Goal: Complete application form: Complete application form

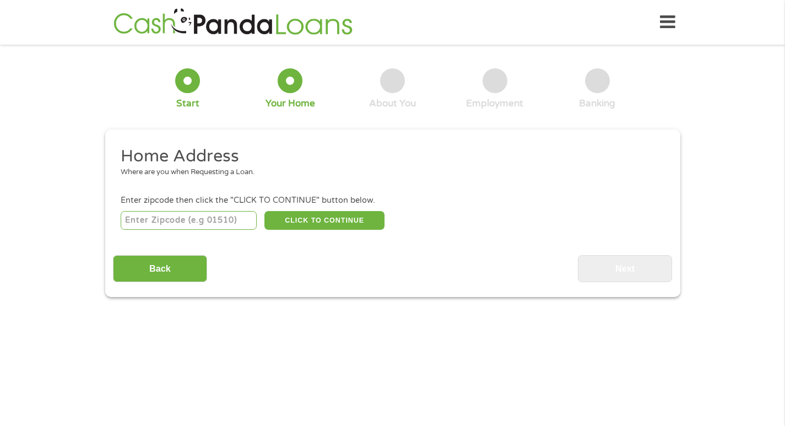
click at [218, 214] on input "number" at bounding box center [189, 220] width 136 height 19
type input "80221"
select select "[US_STATE]"
click at [351, 214] on button "CLICK TO CONTINUE" at bounding box center [324, 220] width 120 height 19
type input "80221"
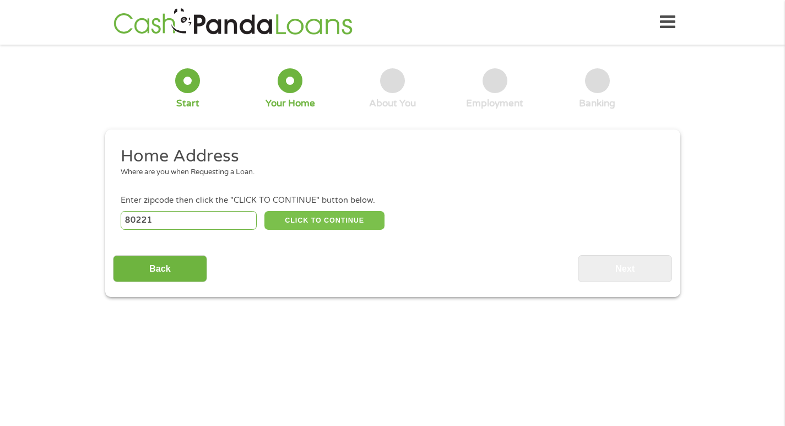
type input "[GEOGRAPHIC_DATA]"
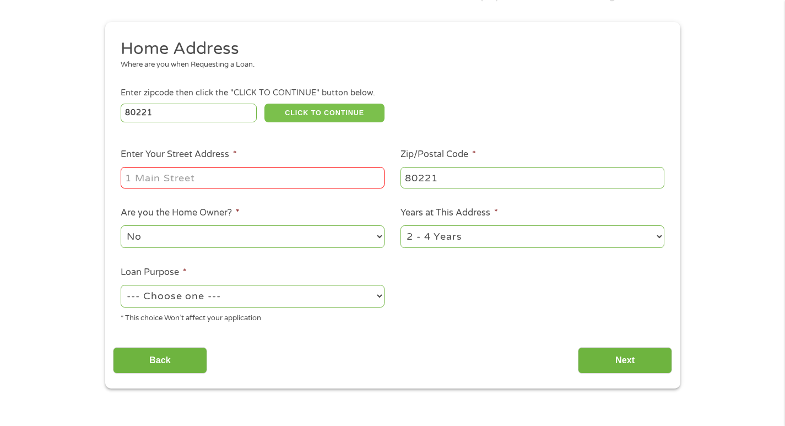
scroll to position [110, 0]
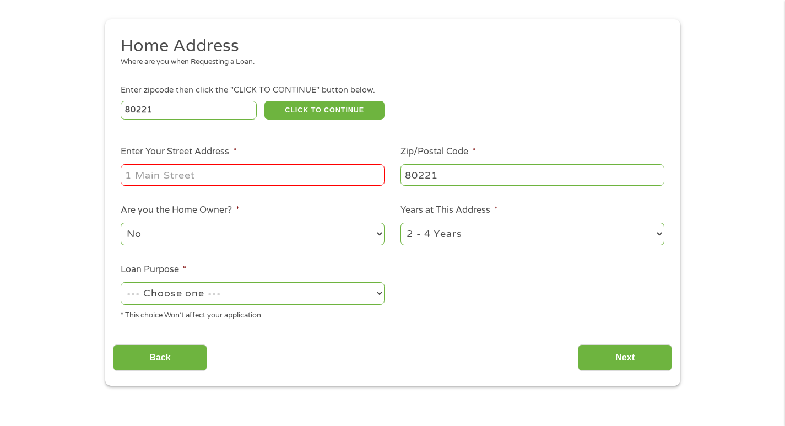
click at [225, 165] on input "Enter Your Street Address *" at bounding box center [253, 174] width 264 height 21
type input "[STREET_ADDRESS][PERSON_NAME] F206"
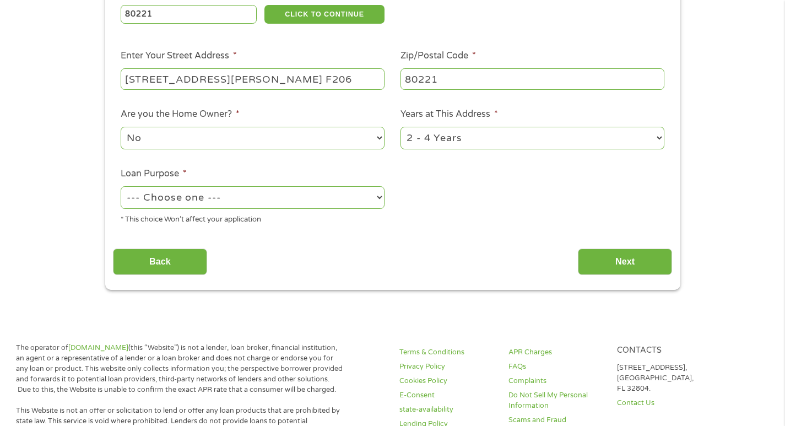
scroll to position [220, 0]
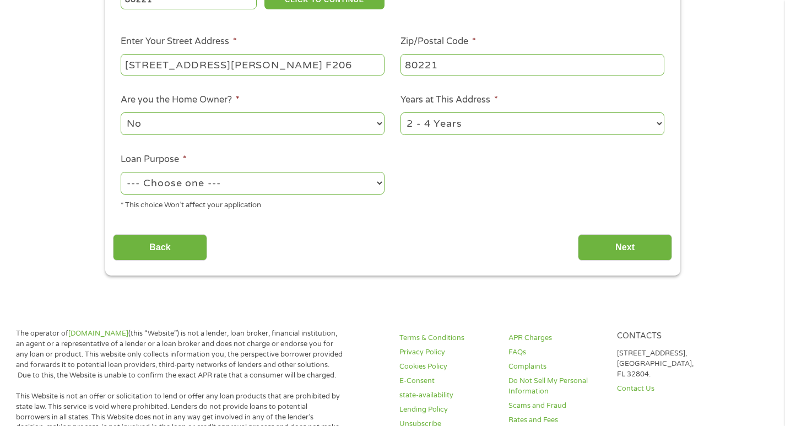
click at [218, 182] on select "--- Choose one --- Pay Bills Debt Consolidation Home Improvement Major Purchase…" at bounding box center [253, 183] width 264 height 23
click at [196, 345] on p "The operator of [DOMAIN_NAME] (this “Website”) is not a lender, loan broker, fi…" at bounding box center [179, 354] width 327 height 52
drag, startPoint x: 623, startPoint y: 239, endPoint x: 635, endPoint y: 239, distance: 12.1
click at [632, 244] on input "Next" at bounding box center [625, 247] width 94 height 27
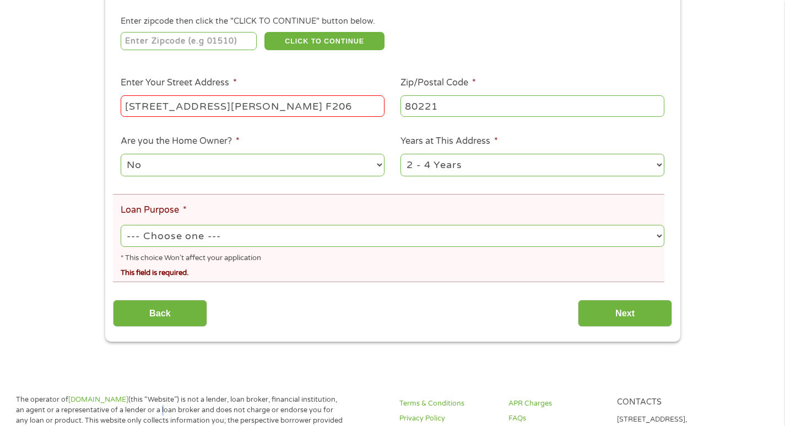
scroll to position [6, 0]
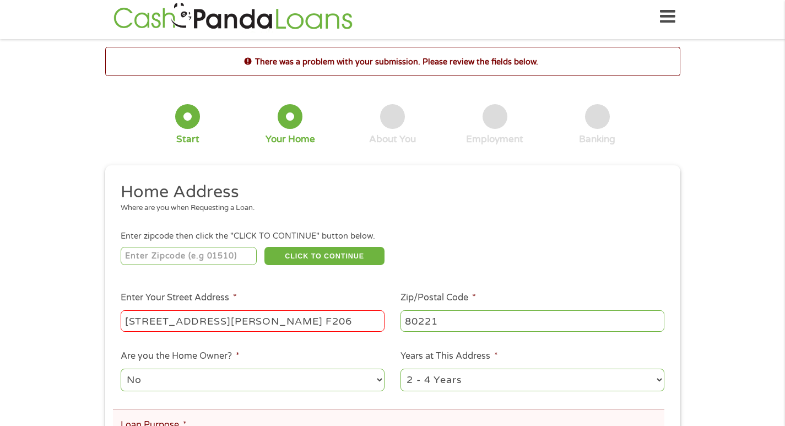
click at [627, 242] on div "Enter zipcode then click the "CLICK TO CONTINUE" button below." at bounding box center [392, 236] width 543 height 12
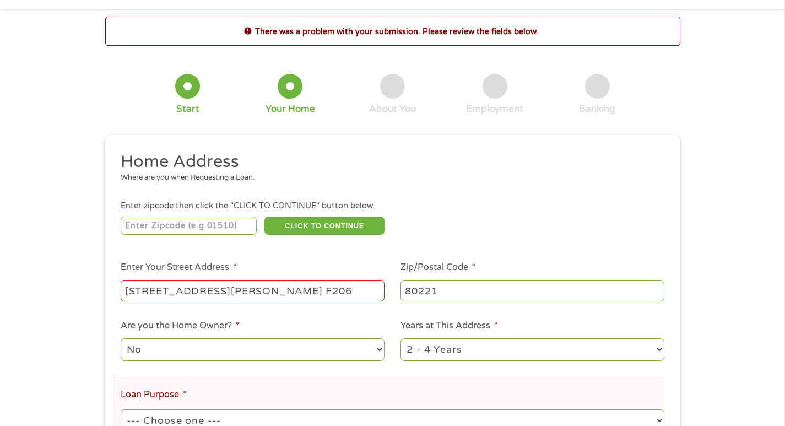
scroll to position [55, 0]
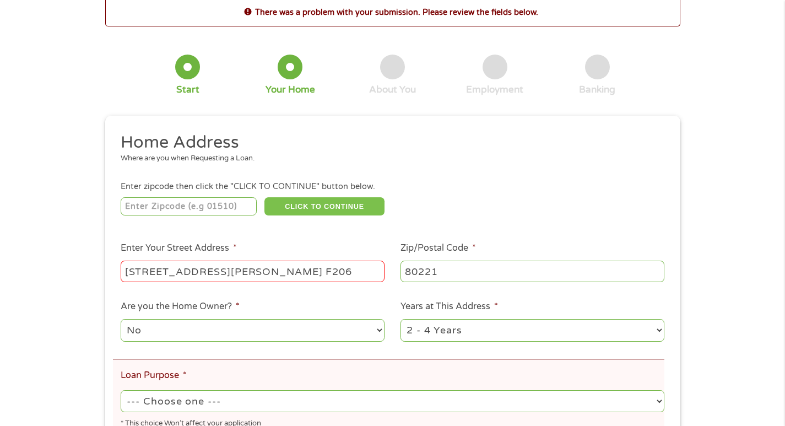
click at [308, 204] on button "CLICK TO CONTINUE" at bounding box center [324, 206] width 120 height 19
drag, startPoint x: 220, startPoint y: 196, endPoint x: 223, endPoint y: 201, distance: 6.0
click at [220, 198] on li "Enter zipcode then click the "CLICK TO CONTINUE" button below. CLICK TO CONTINU…" at bounding box center [392, 199] width 559 height 37
type input "80221"
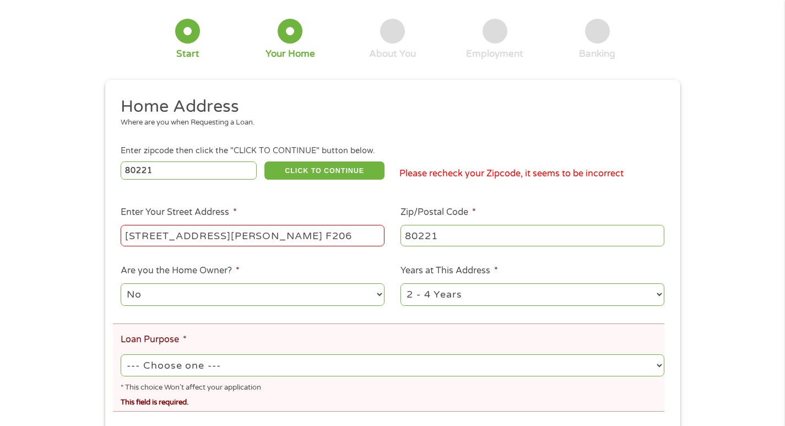
scroll to position [110, 0]
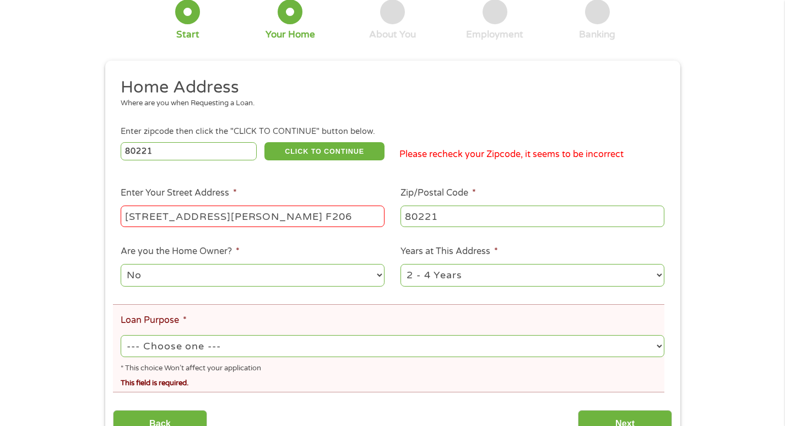
click at [278, 216] on input "[STREET_ADDRESS][PERSON_NAME] F206" at bounding box center [253, 216] width 264 height 21
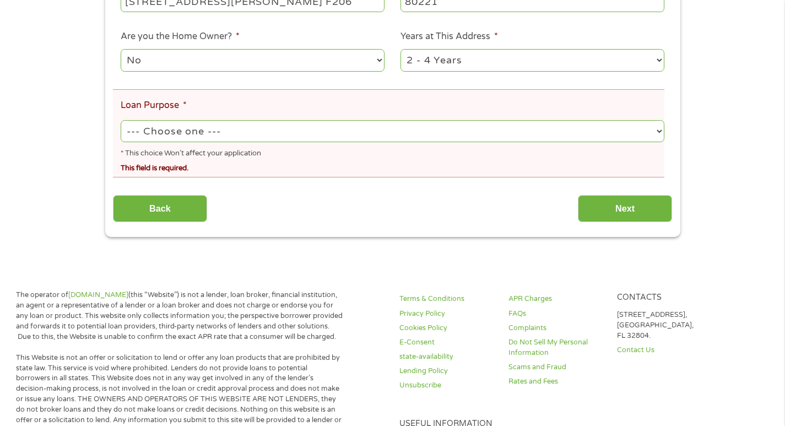
scroll to position [331, 0]
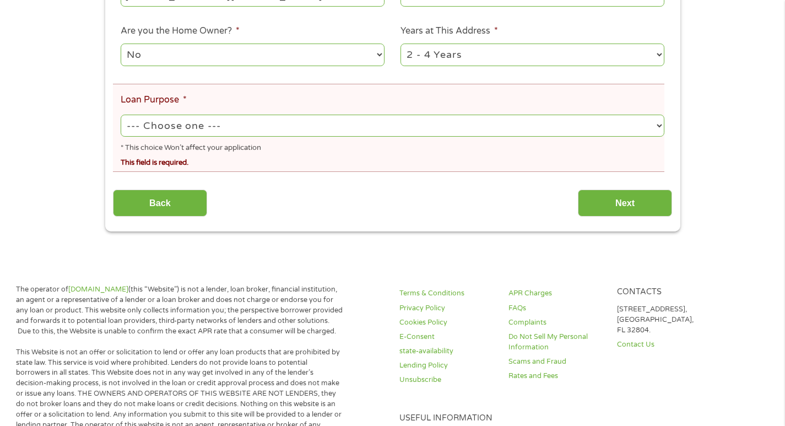
click at [270, 133] on select "--- Choose one --- Pay Bills Debt Consolidation Home Improvement Major Purchase…" at bounding box center [392, 126] width 543 height 23
select select "other"
click at [121, 115] on select "--- Choose one --- Pay Bills Debt Consolidation Home Improvement Major Purchase…" at bounding box center [392, 126] width 543 height 23
click at [617, 210] on input "Next" at bounding box center [625, 203] width 94 height 27
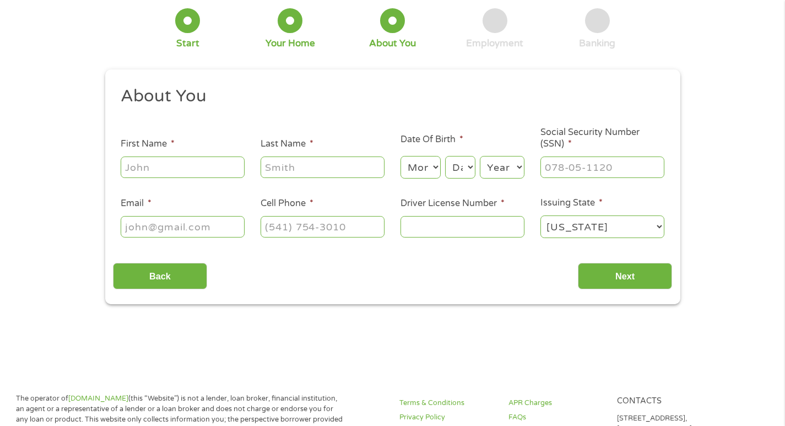
scroll to position [0, 0]
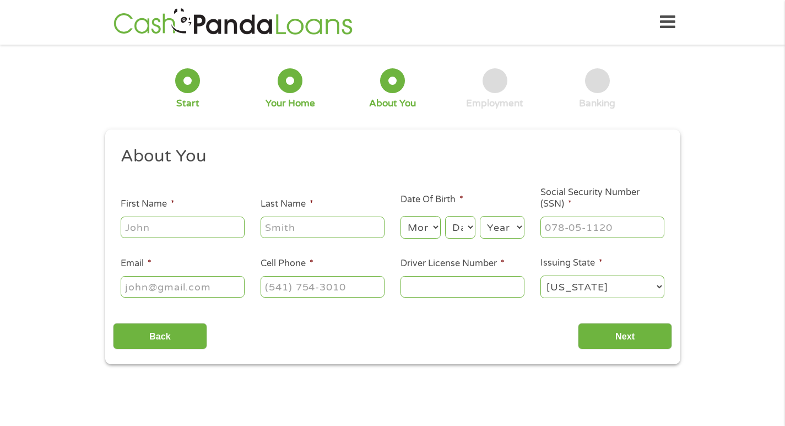
click at [143, 232] on input "First Name *" at bounding box center [183, 227] width 124 height 21
type input "[PERSON_NAME]"
type input "[EMAIL_ADDRESS][DOMAIN_NAME]"
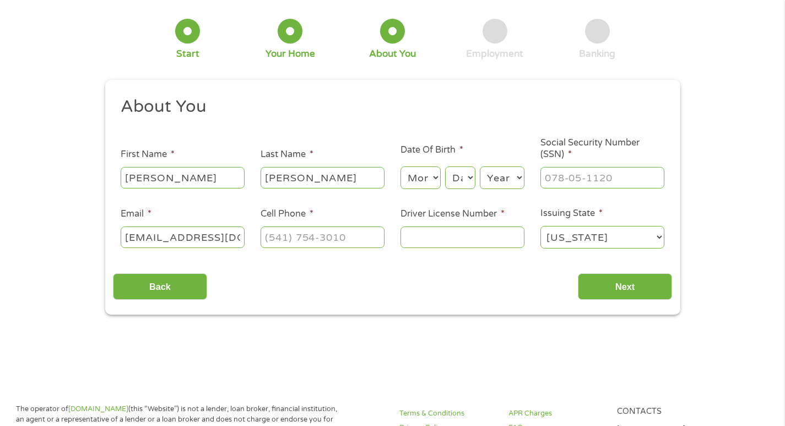
scroll to position [110, 0]
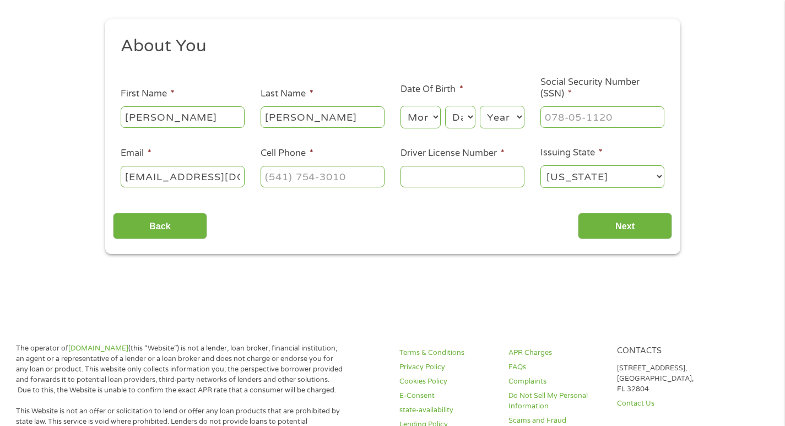
type input "(___) ___-____"
click at [310, 183] on input "(___) ___-____" at bounding box center [323, 176] width 124 height 21
drag, startPoint x: 311, startPoint y: 181, endPoint x: 312, endPoint y: 174, distance: 7.2
click at [311, 178] on input "(___) ___-____" at bounding box center [323, 176] width 124 height 21
click at [312, 174] on input "(___) ___-____" at bounding box center [323, 176] width 124 height 21
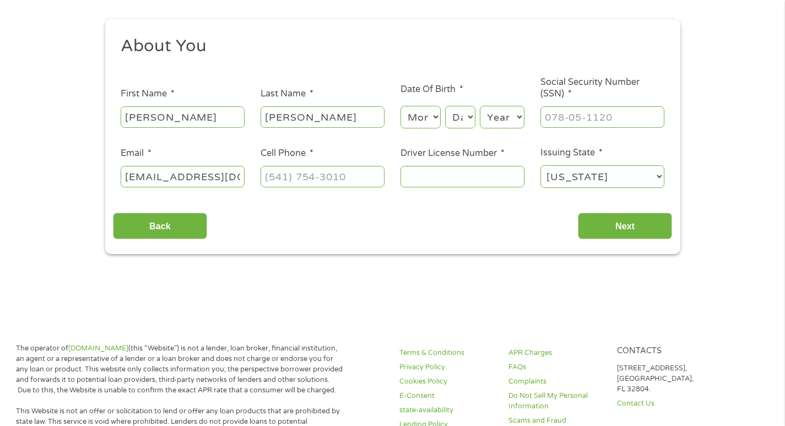
click at [419, 118] on select "Month 1 2 3 4 5 6 7 8 9 10 11 12" at bounding box center [421, 117] width 40 height 23
select select "8"
click at [401, 106] on select "Month 1 2 3 4 5 6 7 8 9 10 11 12" at bounding box center [421, 117] width 40 height 23
click at [457, 125] on select "Day 1 2 3 4 5 6 7 8 9 10 11 12 13 14 15 16 17 18 19 20 21 22 23 24 25 26 27 28 …" at bounding box center [460, 117] width 30 height 23
select select "7"
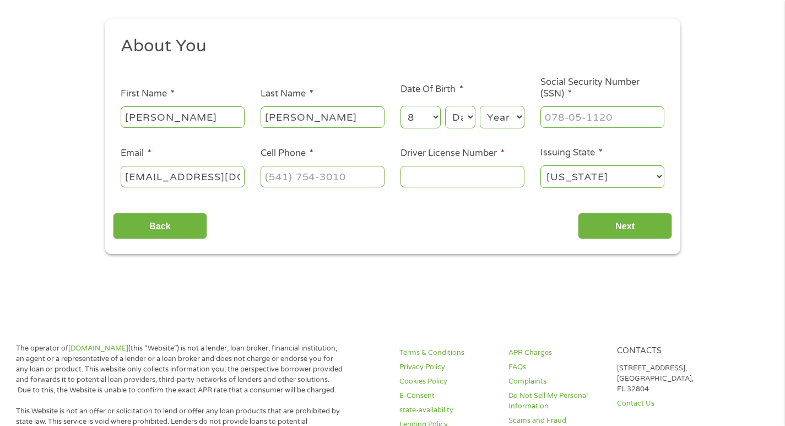
click at [445, 106] on select "Day 1 2 3 4 5 6 7 8 9 10 11 12 13 14 15 16 17 18 19 20 21 22 23 24 25 26 27 28 …" at bounding box center [460, 117] width 30 height 23
click at [565, 115] on input "___-__-____" at bounding box center [603, 116] width 124 height 21
type input "___-54-5276"
drag, startPoint x: 272, startPoint y: 172, endPoint x: 277, endPoint y: 172, distance: 5.5
click at [272, 172] on input "(___) ___-____" at bounding box center [323, 176] width 124 height 21
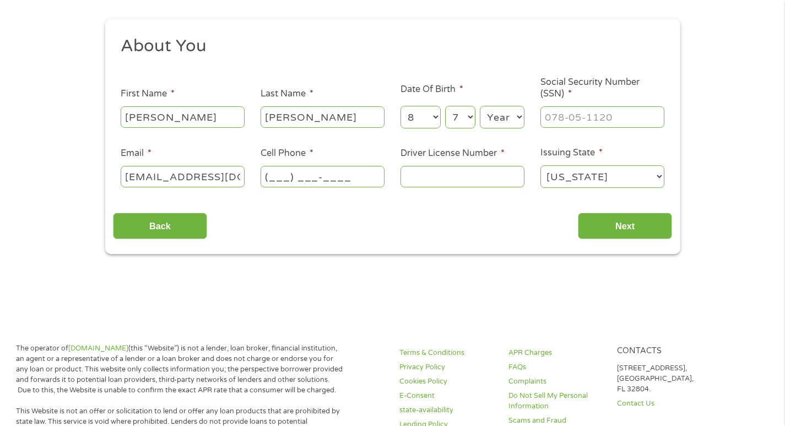
drag, startPoint x: 298, startPoint y: 179, endPoint x: 314, endPoint y: 173, distance: 16.6
click at [308, 173] on input "(___) ___-____" at bounding box center [323, 176] width 124 height 21
type input "[PHONE_NUMBER]"
click at [451, 169] on input "Driver License Number *" at bounding box center [463, 176] width 124 height 21
click at [467, 177] on input "Driver License Number *" at bounding box center [463, 176] width 124 height 21
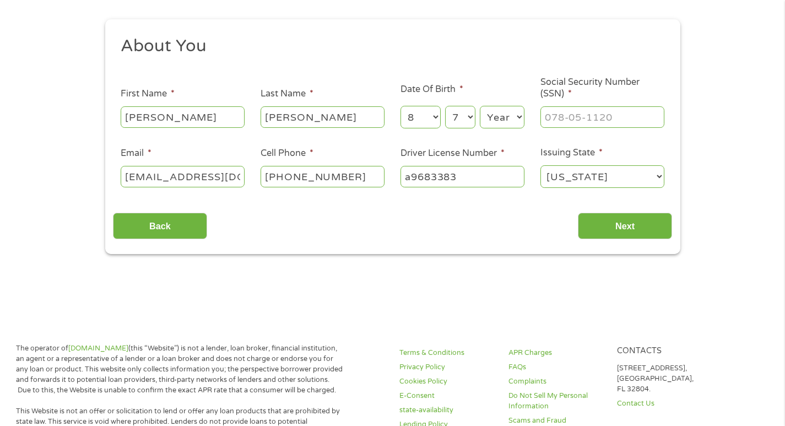
type input "a9683383"
click at [575, 190] on ul "About You This field is hidden when viewing the form Title * --- Choose one ---…" at bounding box center [392, 116] width 559 height 163
select select "[US_STATE]"
click at [541, 165] on select "[US_STATE] [US_STATE] [US_STATE] [US_STATE] [US_STATE] [US_STATE] [US_STATE] [U…" at bounding box center [603, 176] width 124 height 23
click at [668, 211] on div "Back Next" at bounding box center [392, 221] width 559 height 35
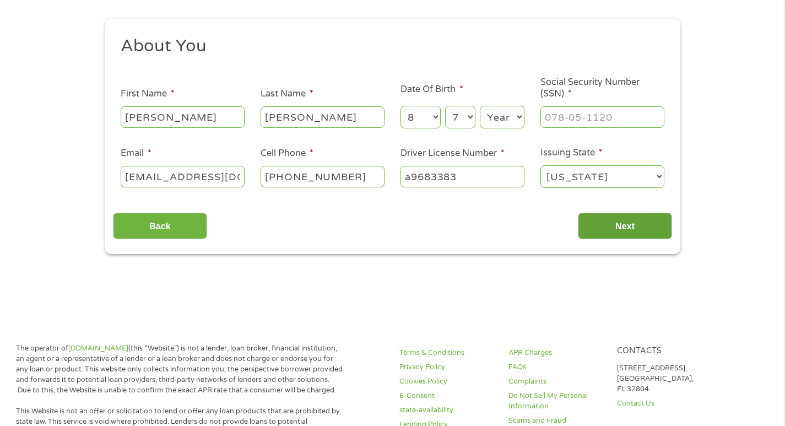
drag, startPoint x: 620, startPoint y: 225, endPoint x: 611, endPoint y: 236, distance: 14.4
click at [611, 235] on input "Next" at bounding box center [625, 226] width 94 height 27
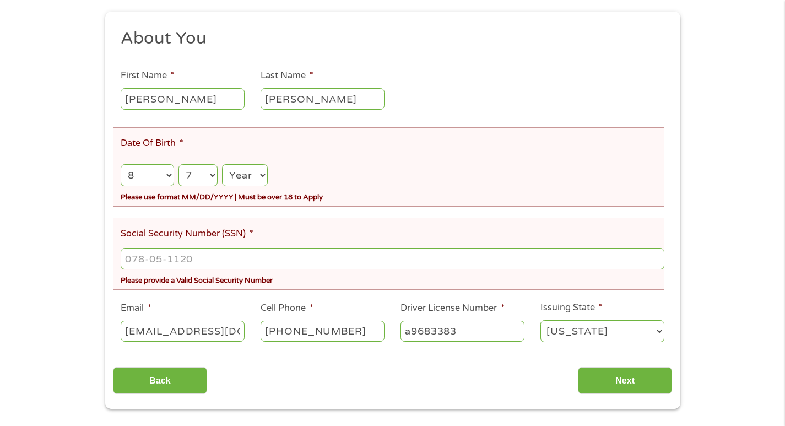
scroll to position [220, 0]
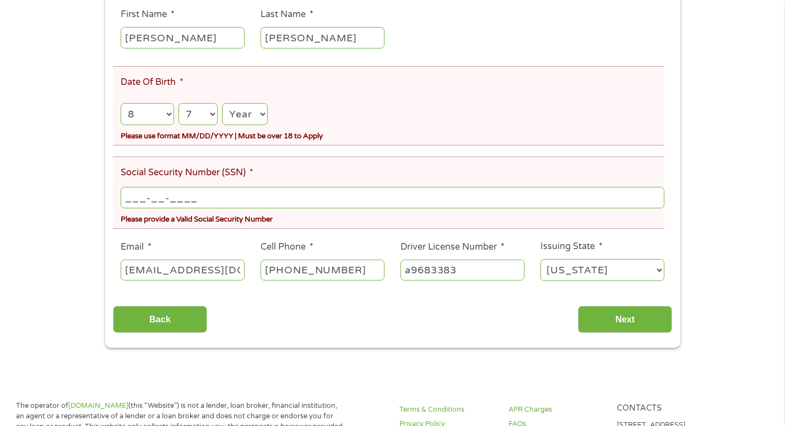
click at [229, 198] on input "___-__-____" at bounding box center [392, 197] width 543 height 21
type input "545-27-6955"
click at [625, 317] on input "Next" at bounding box center [625, 319] width 94 height 27
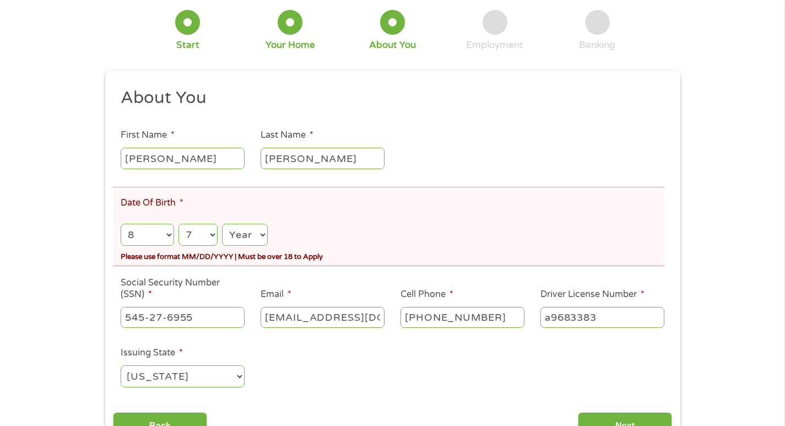
scroll to position [110, 0]
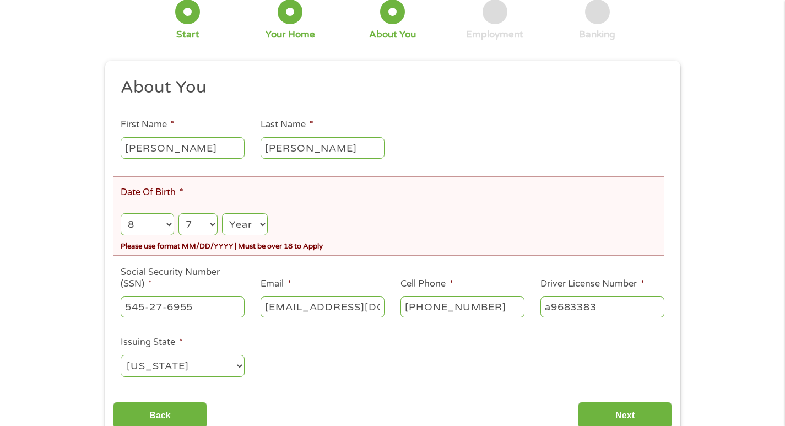
click at [225, 215] on select "Year [DATE] 2006 2005 2004 2003 2002 2001 2000 1999 1998 1997 1996 1995 1994 19…" at bounding box center [244, 224] width 45 height 23
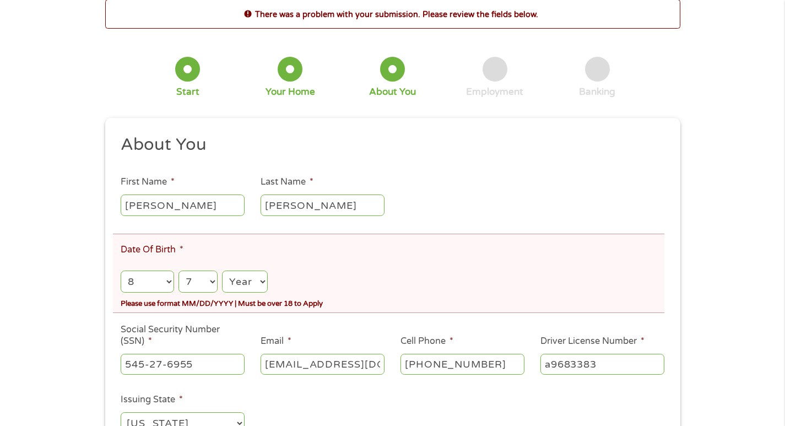
scroll to position [0, 0]
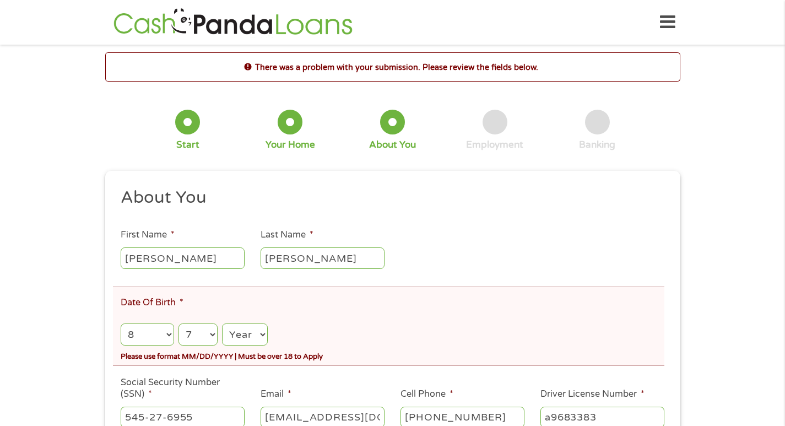
click at [255, 334] on select "Year [DATE] 2006 2005 2004 2003 2002 2001 2000 1999 1998 1997 1996 1995 1994 19…" at bounding box center [244, 334] width 45 height 23
select select "1973"
click at [222, 323] on select "Year [DATE] 2006 2005 2004 2003 2002 2001 2000 1999 1998 1997 1996 1995 1994 19…" at bounding box center [244, 334] width 45 height 23
click at [408, 255] on ul "About You This field is hidden when viewing the form Title * --- Choose one ---…" at bounding box center [392, 342] width 559 height 311
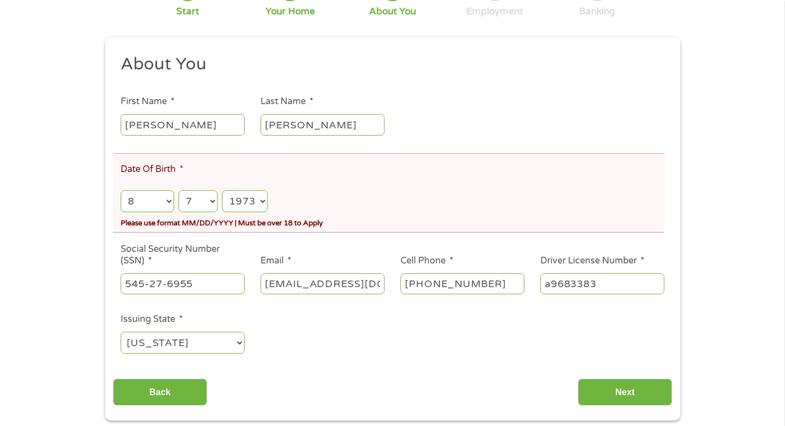
scroll to position [165, 0]
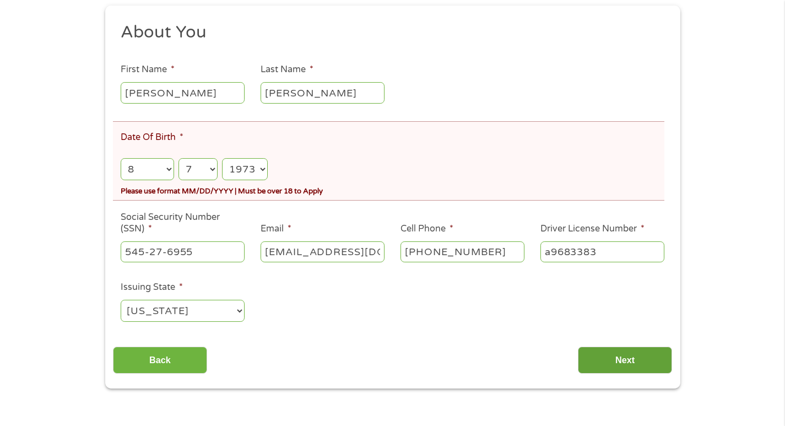
click at [636, 354] on input "Next" at bounding box center [625, 360] width 94 height 27
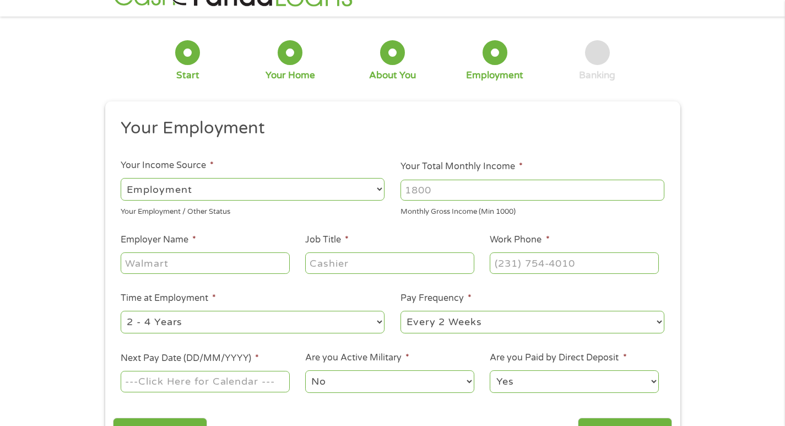
scroll to position [0, 0]
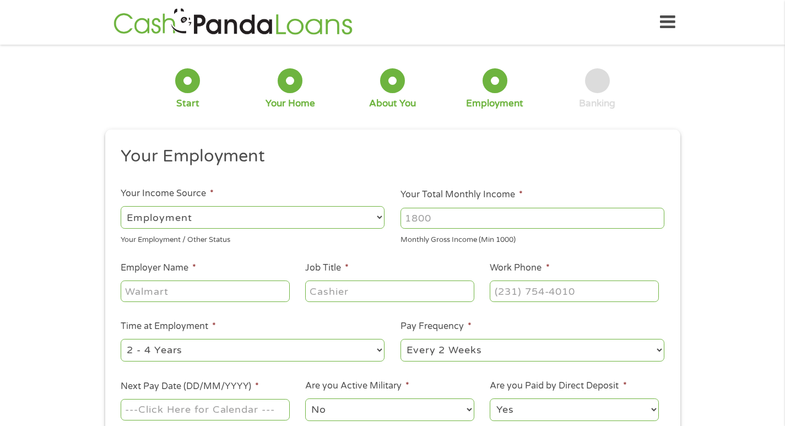
click at [514, 222] on input "Your Total Monthly Income *" at bounding box center [533, 218] width 264 height 21
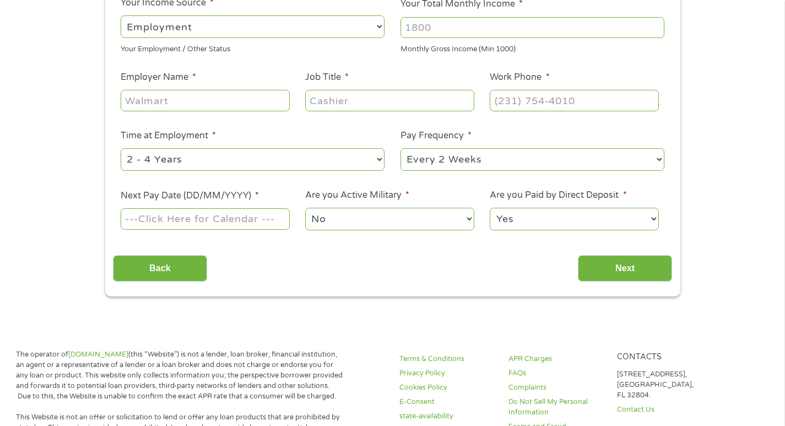
scroll to position [165, 0]
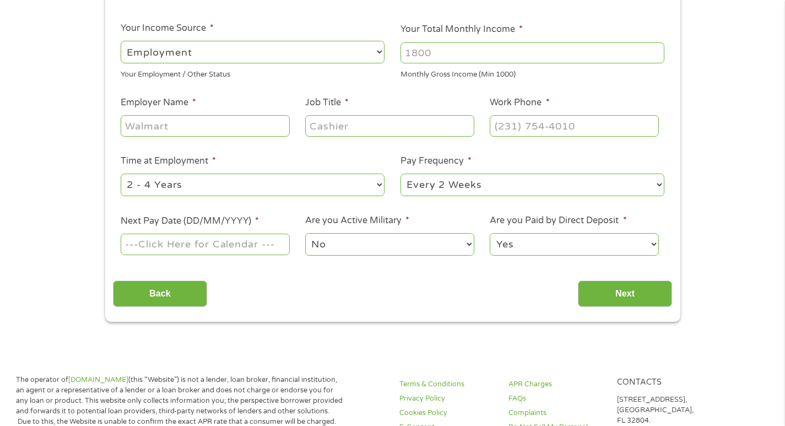
click at [245, 48] on select "--- Choose one --- Employment [DEMOGRAPHIC_DATA] Benefits" at bounding box center [253, 52] width 264 height 23
select select "selfEmployed"
click at [121, 41] on select "--- Choose one --- Employment [DEMOGRAPHIC_DATA] Benefits" at bounding box center [253, 52] width 264 height 23
click at [513, 48] on input "Your Total Monthly Income *" at bounding box center [533, 52] width 264 height 21
type input "4000"
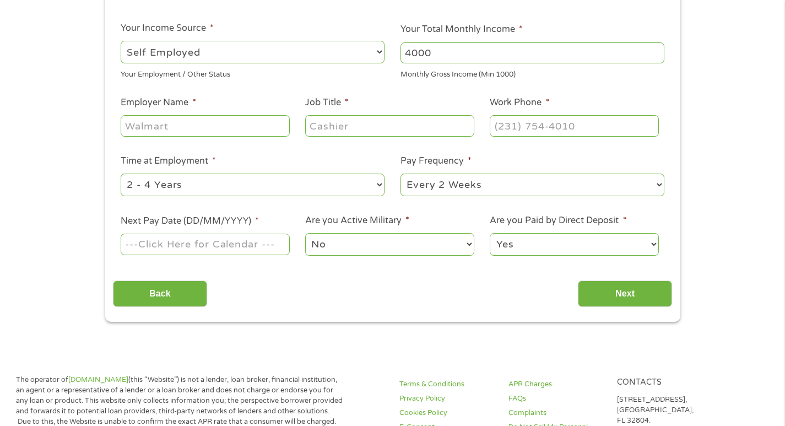
click at [252, 128] on input "Employer Name *" at bounding box center [205, 125] width 169 height 21
click at [158, 128] on input "lincoln heritage" at bounding box center [205, 125] width 169 height 21
type input "Lincoln heritage"
click at [437, 138] on div at bounding box center [389, 126] width 169 height 25
type input "life agent"
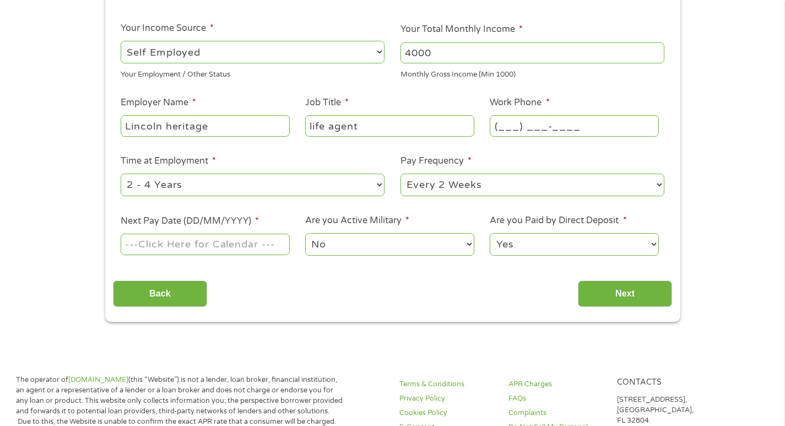
click at [564, 121] on input "(___) ___-____" at bounding box center [574, 125] width 169 height 21
type input "[PHONE_NUMBER]"
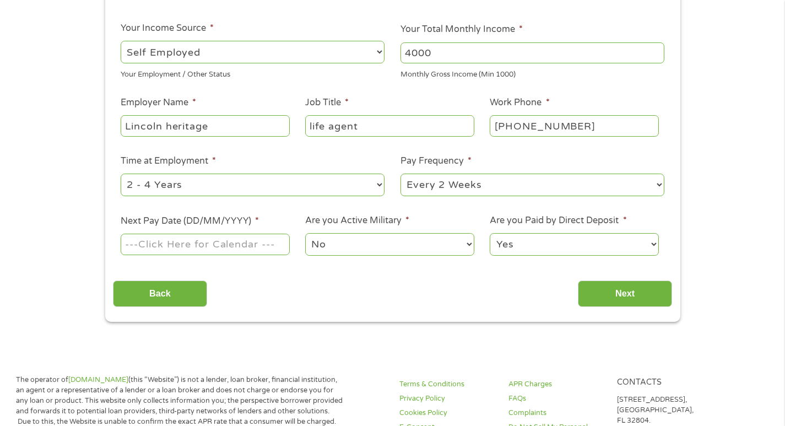
click at [201, 246] on input "Next Pay Date (DD/MM/YYYY) *" at bounding box center [205, 244] width 169 height 21
drag, startPoint x: 253, startPoint y: 247, endPoint x: 248, endPoint y: 253, distance: 7.4
click at [252, 247] on input "[DATE]" at bounding box center [205, 244] width 169 height 21
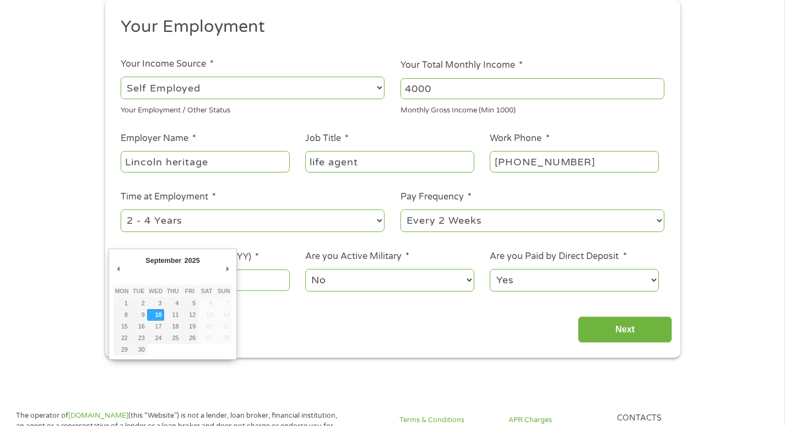
scroll to position [110, 0]
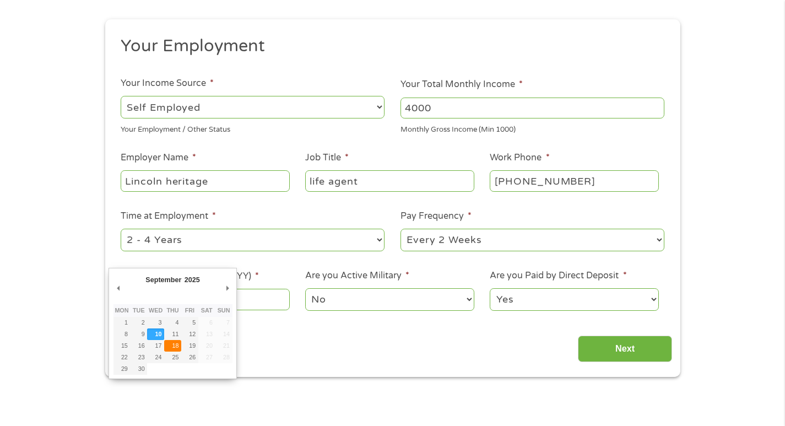
type input "[DATE]"
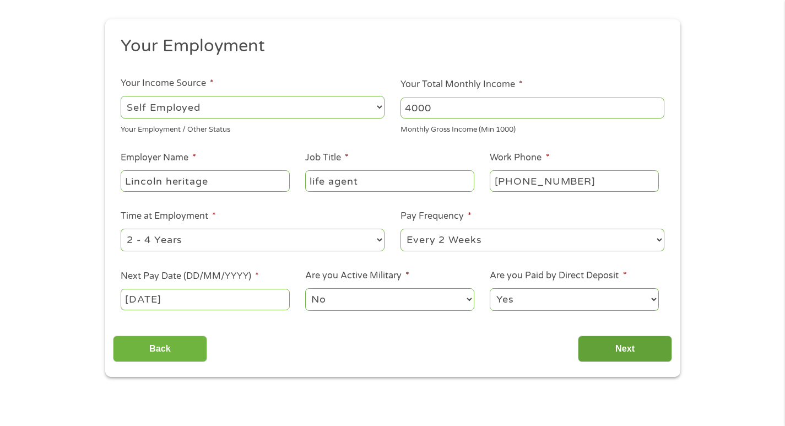
click at [599, 354] on input "Next" at bounding box center [625, 349] width 94 height 27
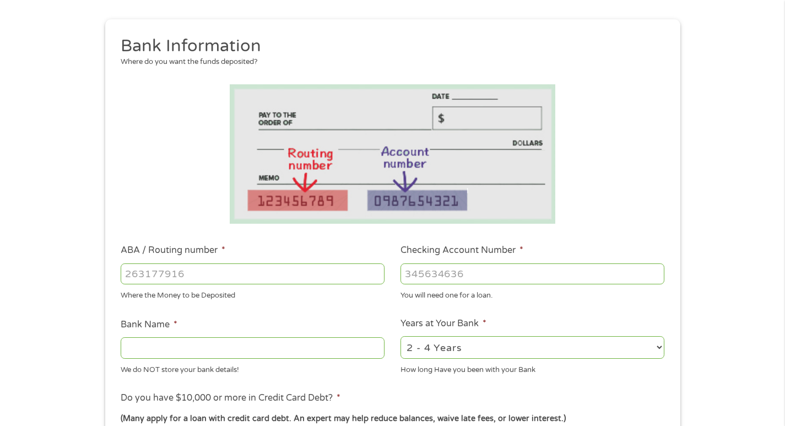
click at [198, 276] on input "ABA / Routing number *" at bounding box center [253, 273] width 264 height 21
click at [149, 277] on input "ABA / Routing number *" at bounding box center [253, 273] width 264 height 21
type input "102000076"
type input "[PERSON_NAME] FARGO BANK NA"
type input "102000076"
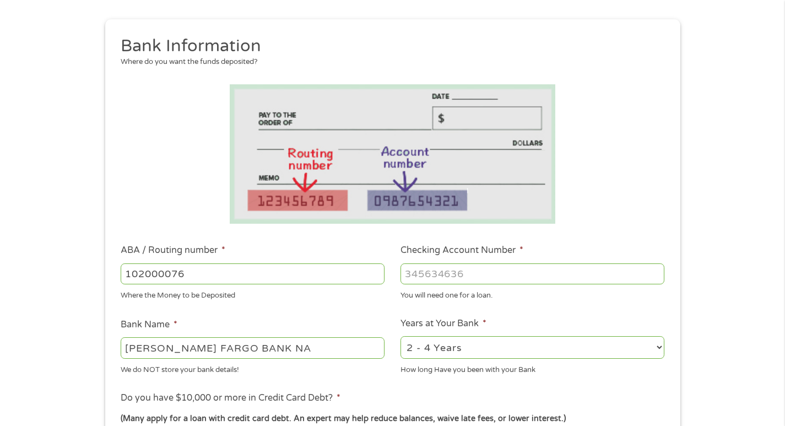
click at [569, 256] on li "Checking Account Number * You will need one for a loan." at bounding box center [533, 272] width 280 height 57
click at [581, 269] on input "Checking Account Number *" at bounding box center [533, 273] width 264 height 21
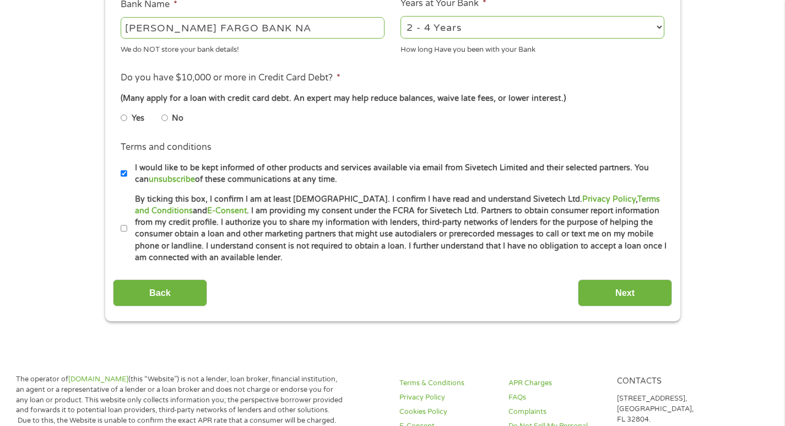
scroll to position [441, 0]
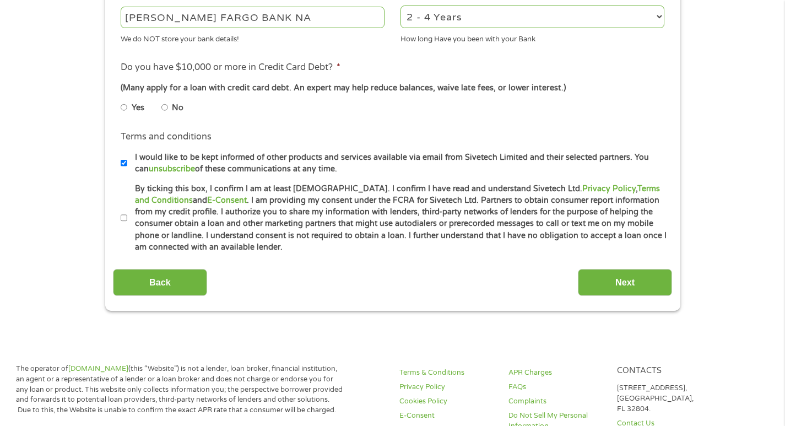
type input "1734928136"
click at [160, 100] on ul "Yes No" at bounding box center [252, 109] width 263 height 25
click at [165, 108] on input "No" at bounding box center [164, 108] width 7 height 18
radio input "true"
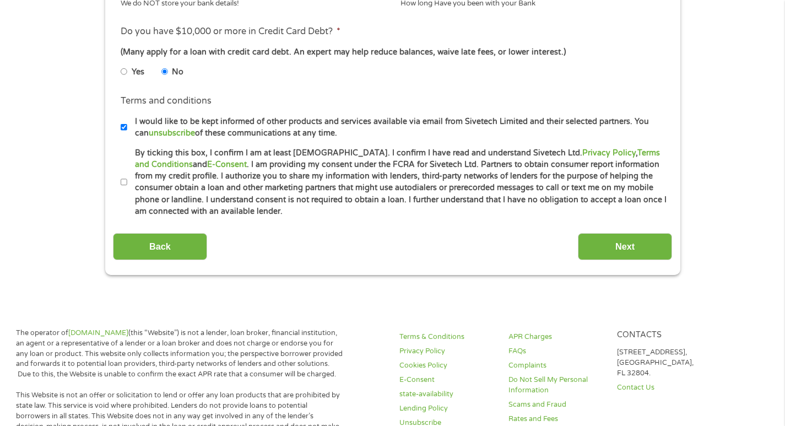
scroll to position [496, 0]
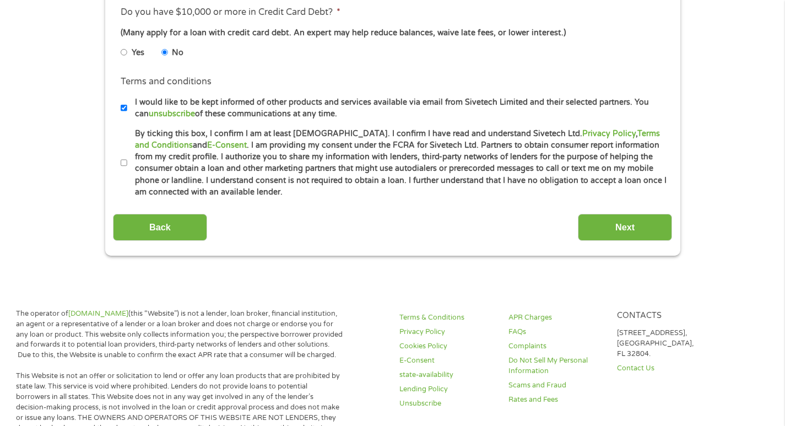
click at [119, 164] on li "Terms and conditions * By ticking this box, I confirm I am at least [DEMOGRAPHI…" at bounding box center [392, 163] width 559 height 71
drag, startPoint x: 131, startPoint y: 164, endPoint x: 120, endPoint y: 161, distance: 10.8
click at [125, 163] on li "By ticking this box, I confirm I am at least [DEMOGRAPHIC_DATA]. I confirm I ha…" at bounding box center [397, 163] width 552 height 71
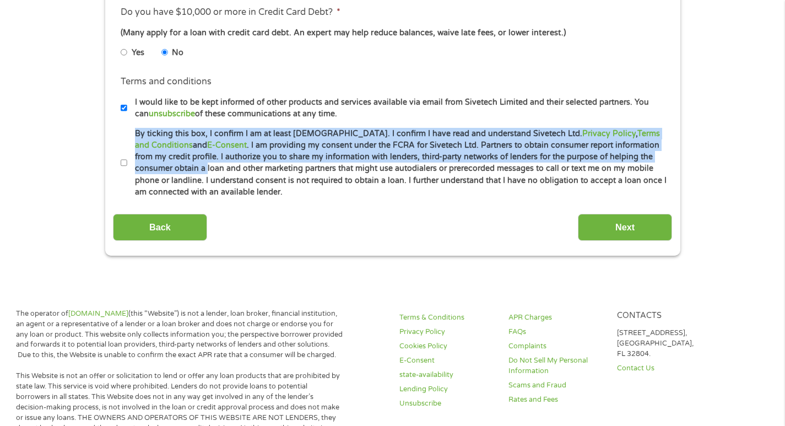
click at [120, 161] on li "Terms and conditions * By ticking this box, I confirm I am at least [DEMOGRAPHI…" at bounding box center [392, 163] width 559 height 71
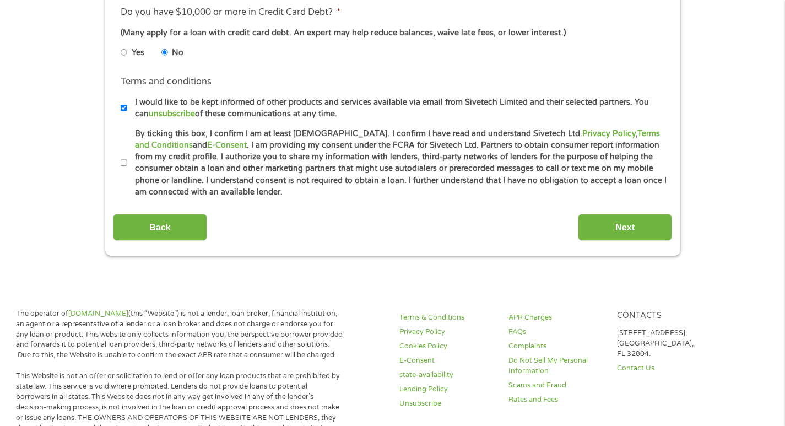
click at [121, 159] on input "By ticking this box, I confirm I am at least [DEMOGRAPHIC_DATA]. I confirm I ha…" at bounding box center [124, 163] width 7 height 18
checkbox input "true"
click at [604, 225] on input "Next" at bounding box center [625, 227] width 94 height 27
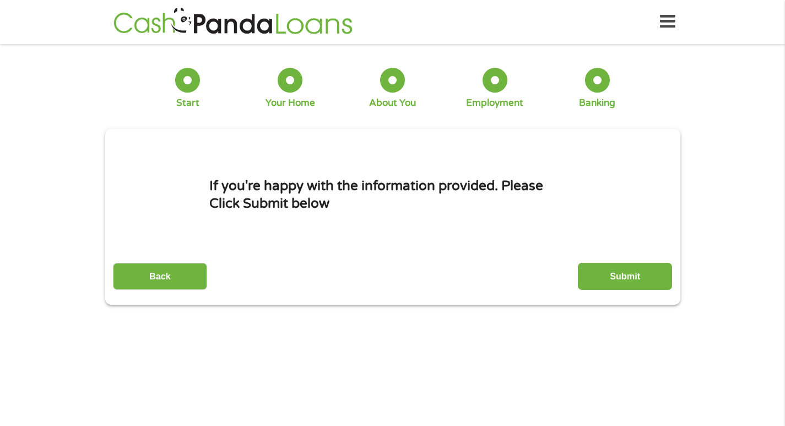
scroll to position [0, 0]
click at [615, 277] on input "Submit" at bounding box center [625, 276] width 94 height 27
